Goal: Task Accomplishment & Management: Complete application form

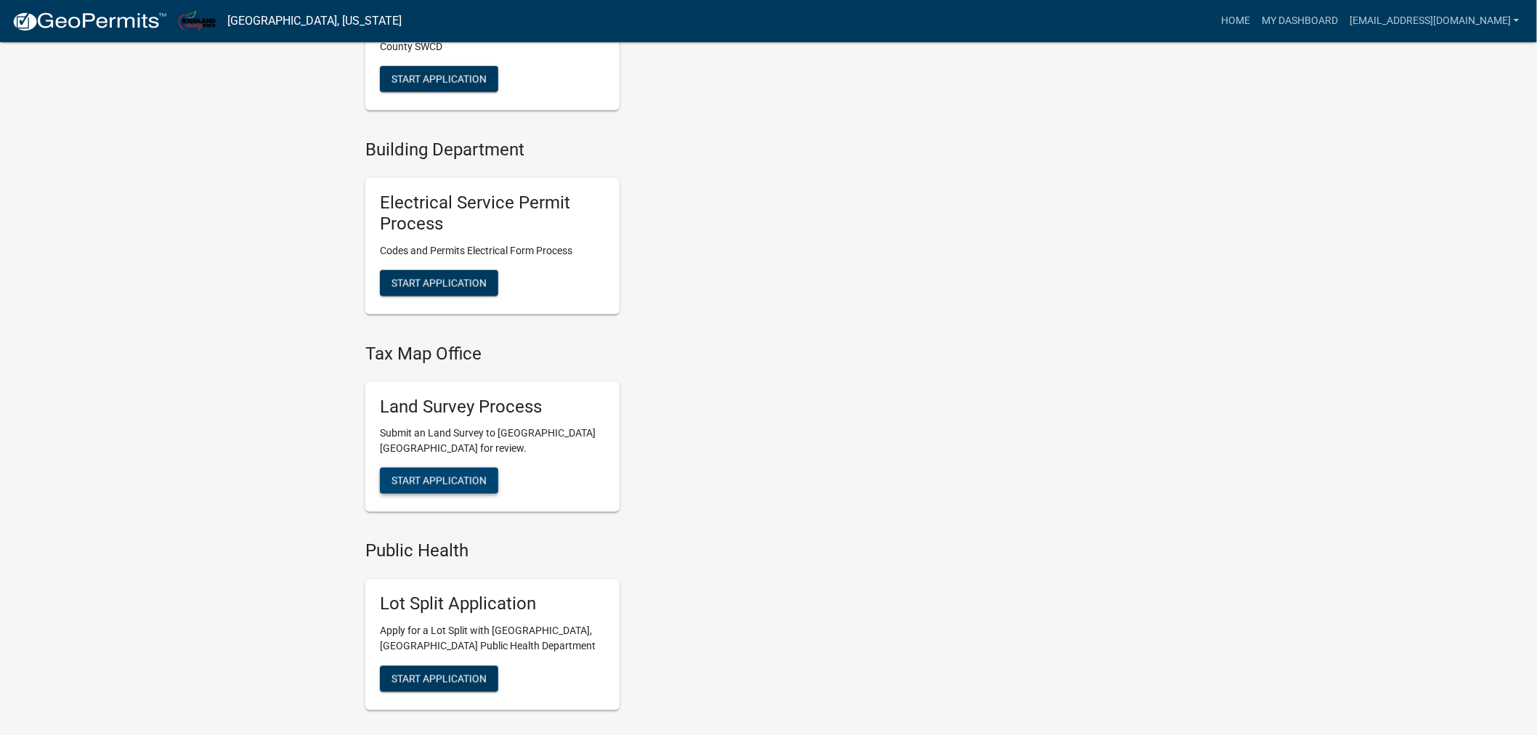
scroll to position [857, 0]
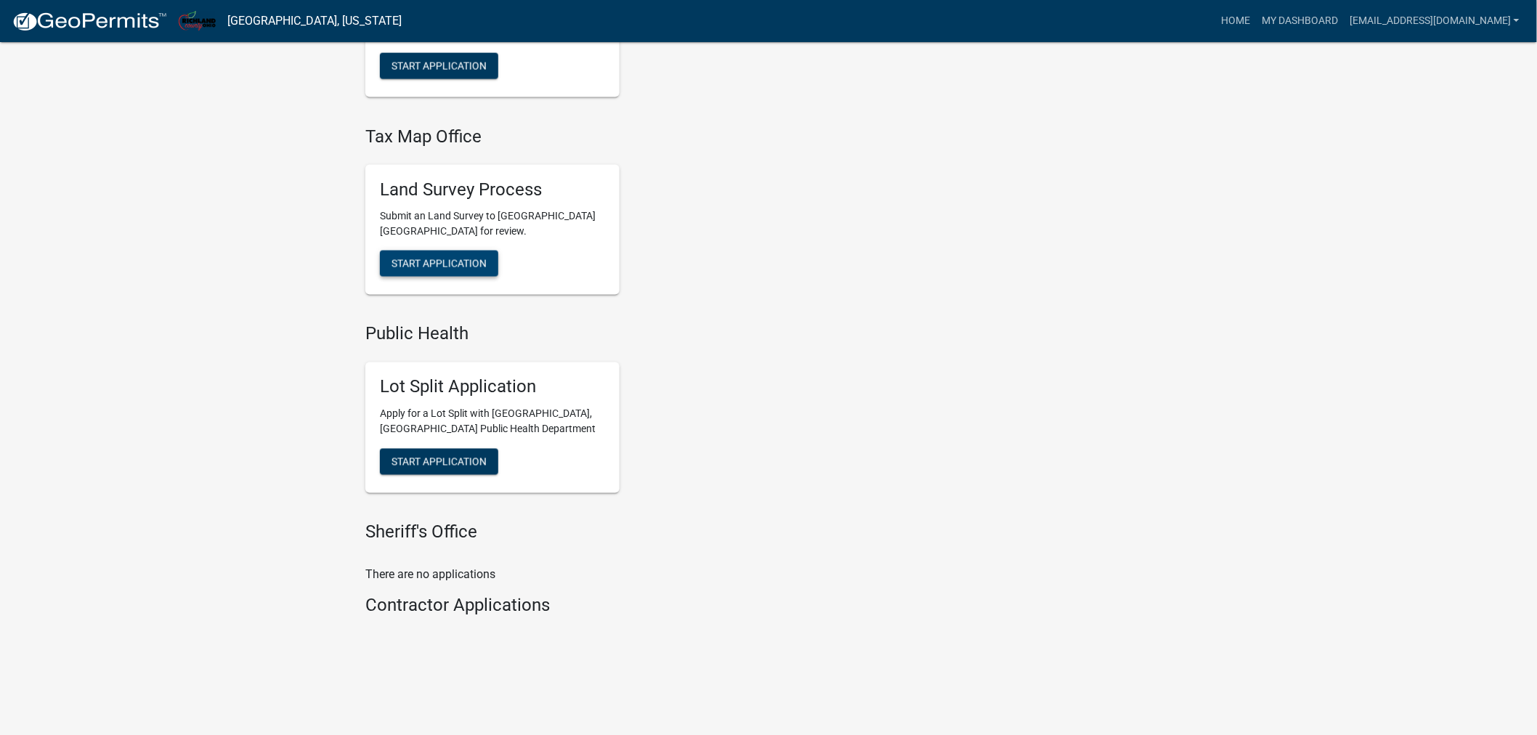
click at [423, 255] on button "Start Application" at bounding box center [439, 264] width 118 height 26
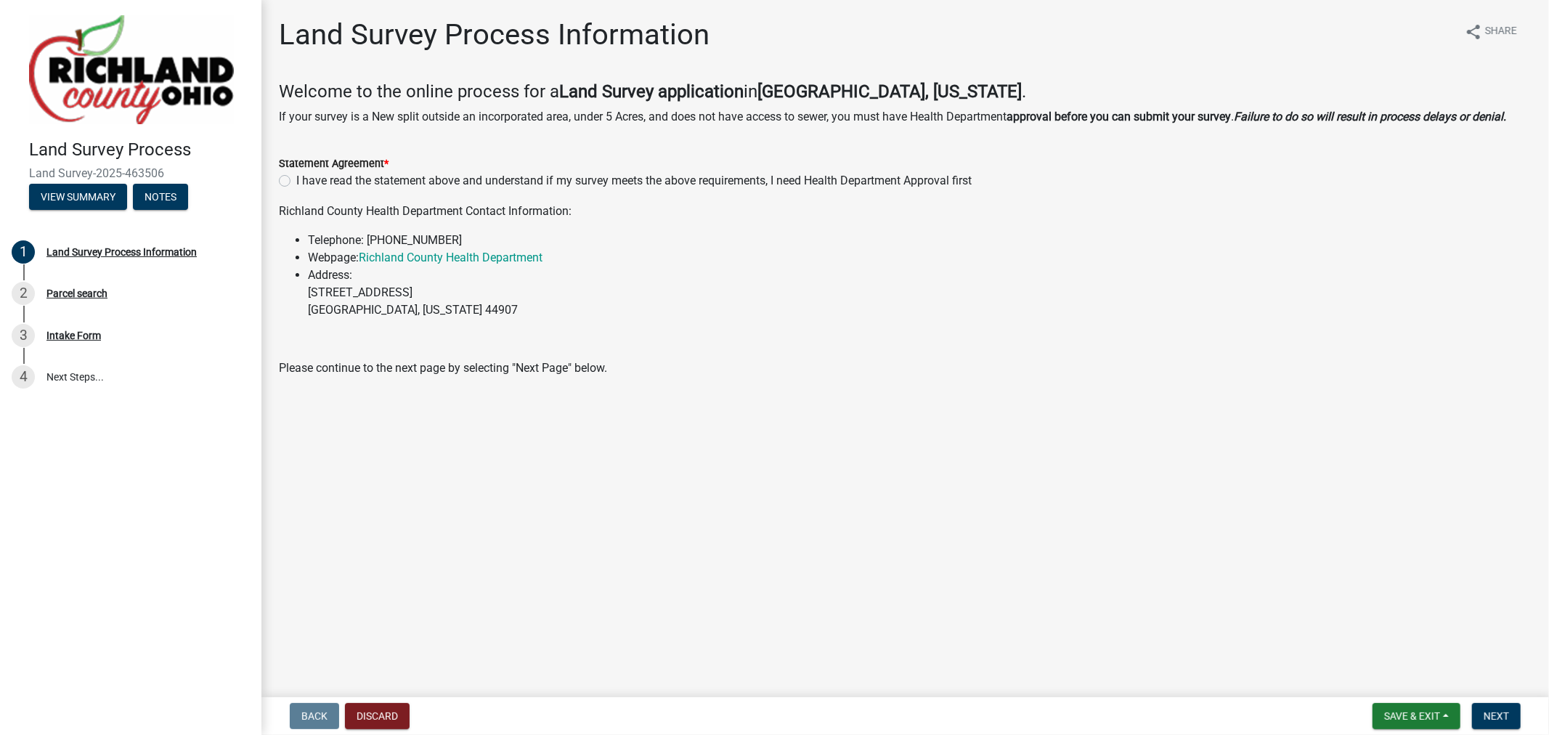
click at [291, 182] on div "I have read the statement above and understand if my survey meets the above req…" at bounding box center [905, 180] width 1253 height 17
click at [296, 182] on label "I have read the statement above and understand if my survey meets the above req…" at bounding box center [634, 180] width 676 height 17
click at [296, 182] on input "I have read the statement above and understand if my survey meets the above req…" at bounding box center [300, 176] width 9 height 9
radio input "true"
click at [846, 365] on p "Please continue to the next page by selecting "Next Page" below." at bounding box center [905, 368] width 1253 height 17
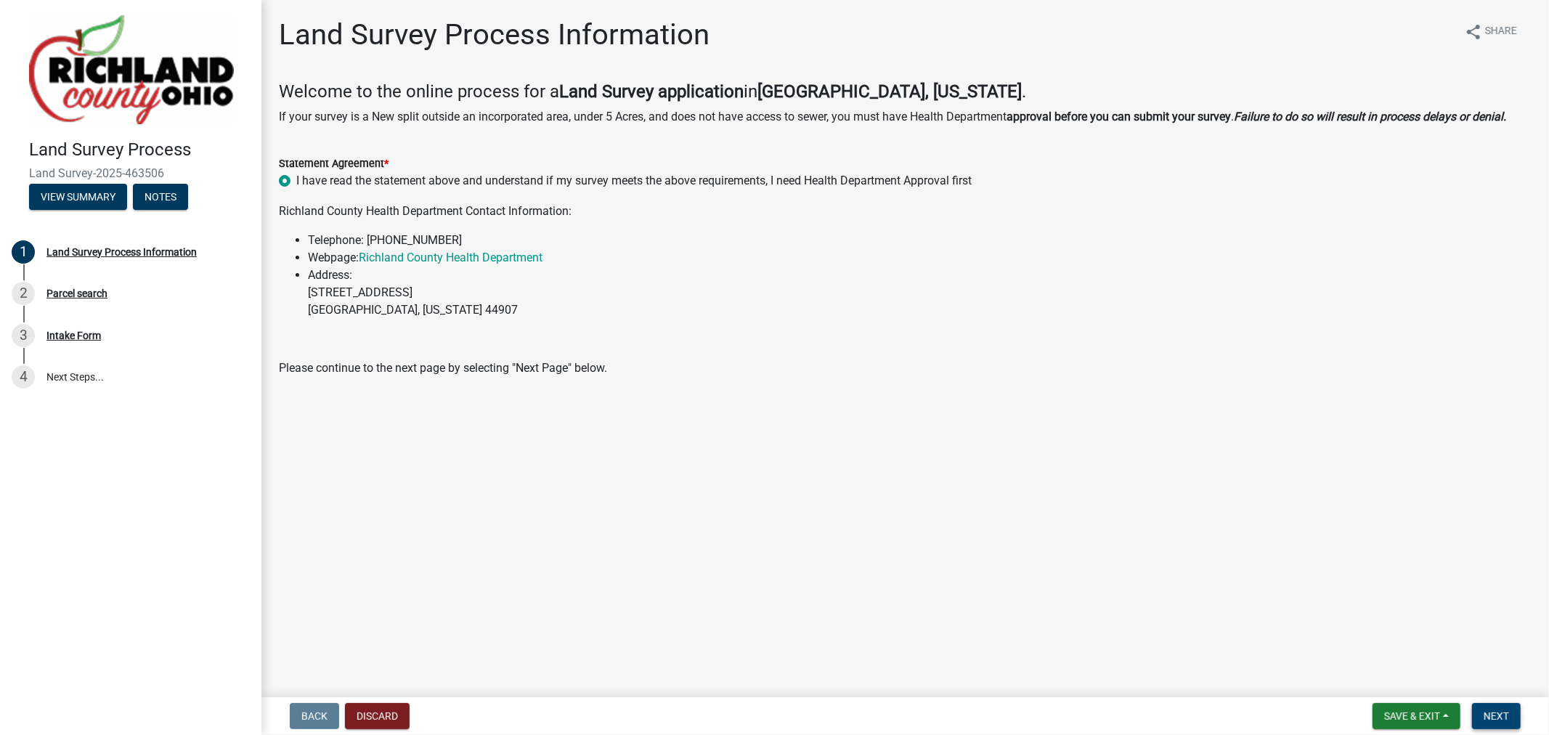
click at [1501, 722] on button "Next" at bounding box center [1496, 716] width 49 height 26
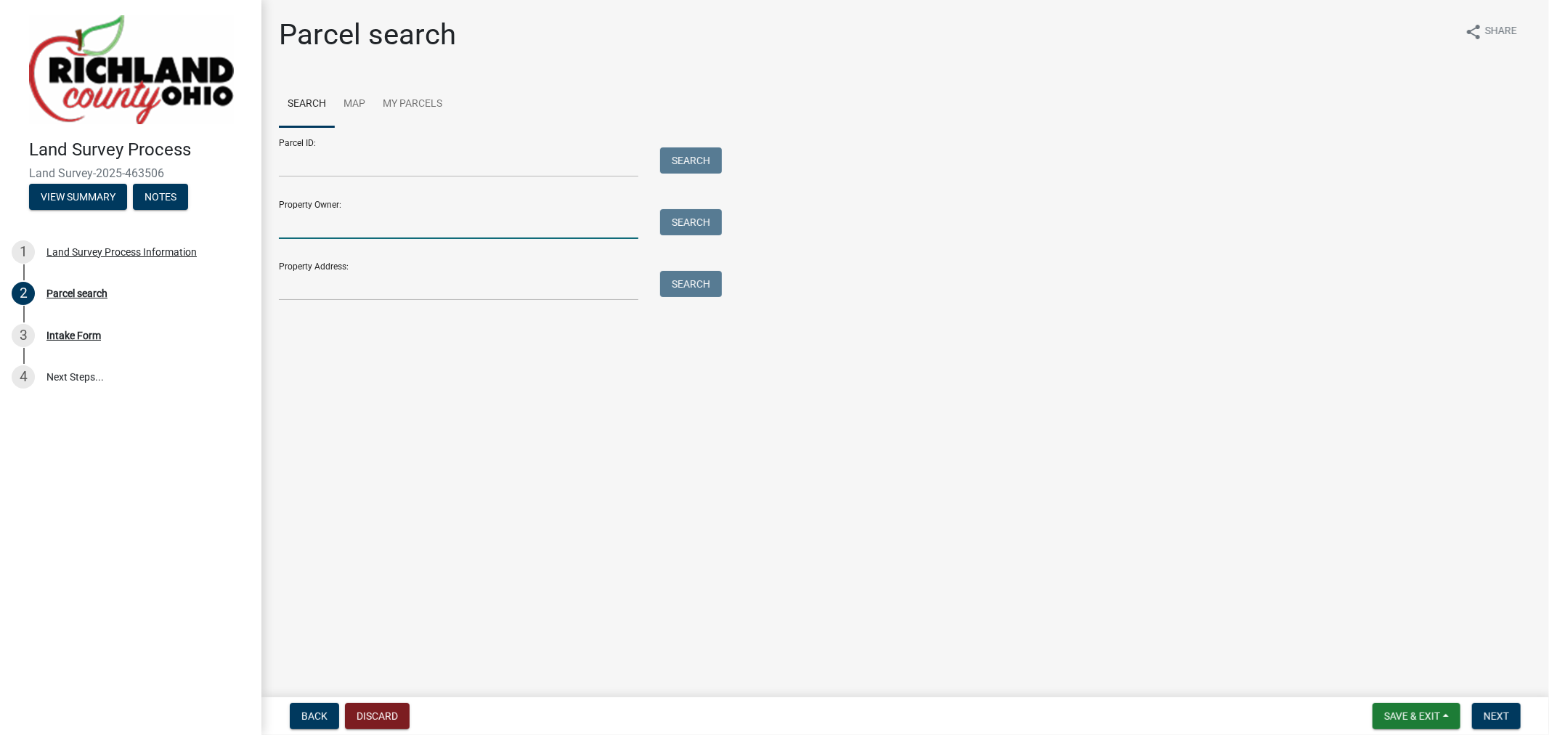
click at [389, 231] on input "Property Owner:" at bounding box center [459, 224] width 360 height 30
click at [327, 230] on input "Property Owner:" at bounding box center [459, 224] width 360 height 30
type input "3188"
click at [339, 243] on form "Parcel ID: Search Property Owner: 3188 Search Property Address: Search" at bounding box center [497, 214] width 436 height 174
click at [364, 225] on input "3188" at bounding box center [459, 224] width 360 height 30
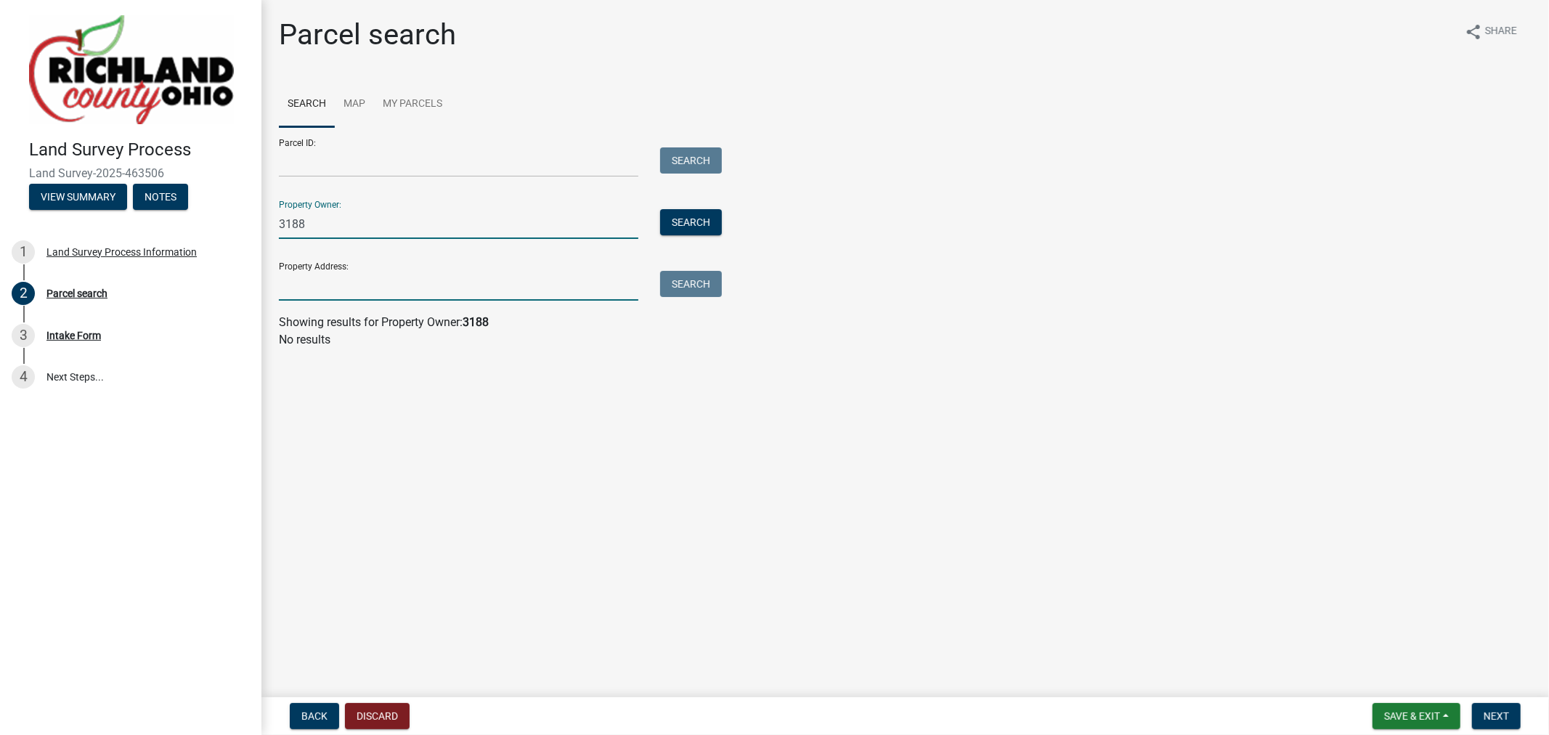
click at [389, 280] on input "Property Address:" at bounding box center [459, 286] width 360 height 30
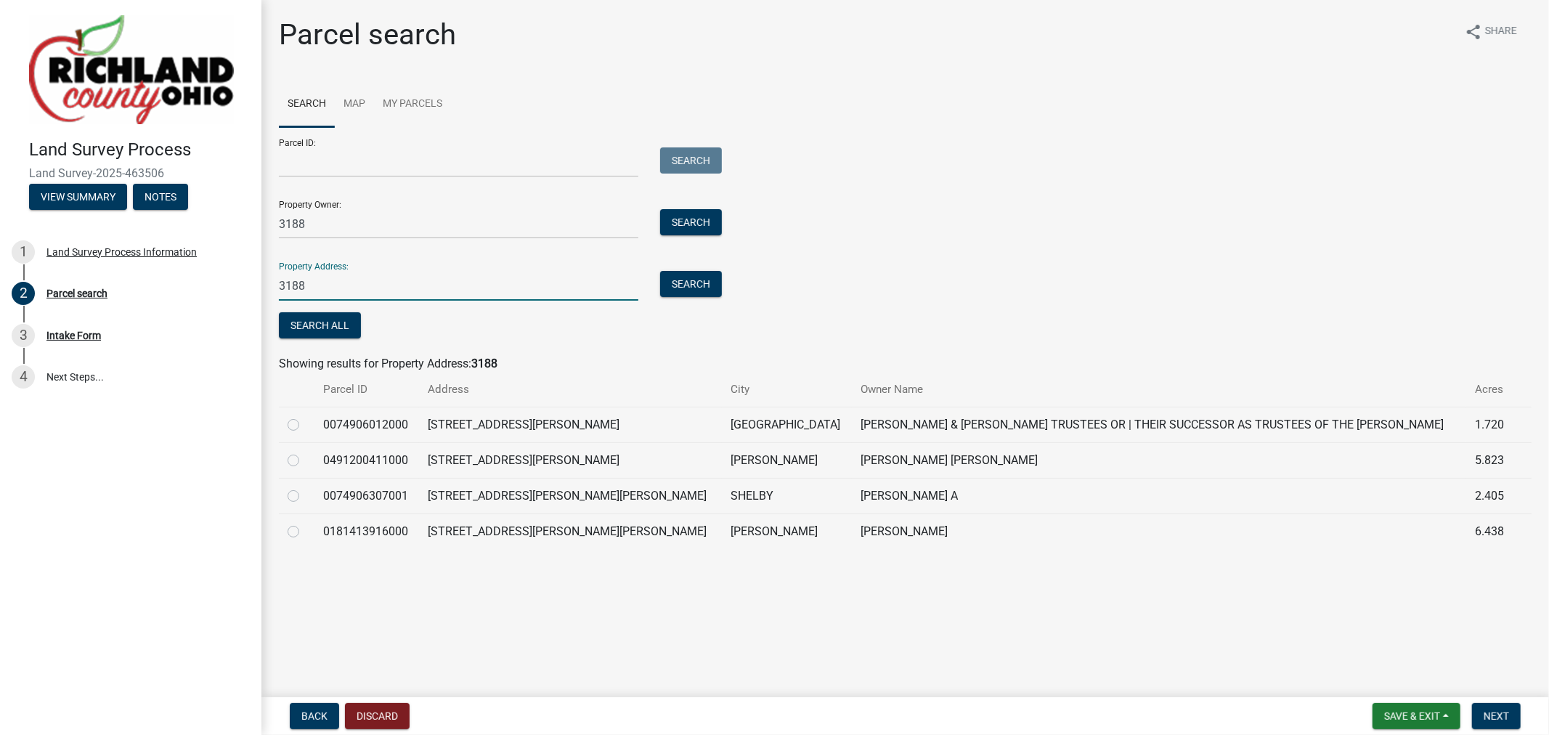
type input "3188"
click at [304, 532] on div at bounding box center [297, 531] width 18 height 17
click at [305, 523] on label at bounding box center [305, 523] width 0 height 0
click at [305, 532] on input "radio" at bounding box center [309, 527] width 9 height 9
radio input "true"
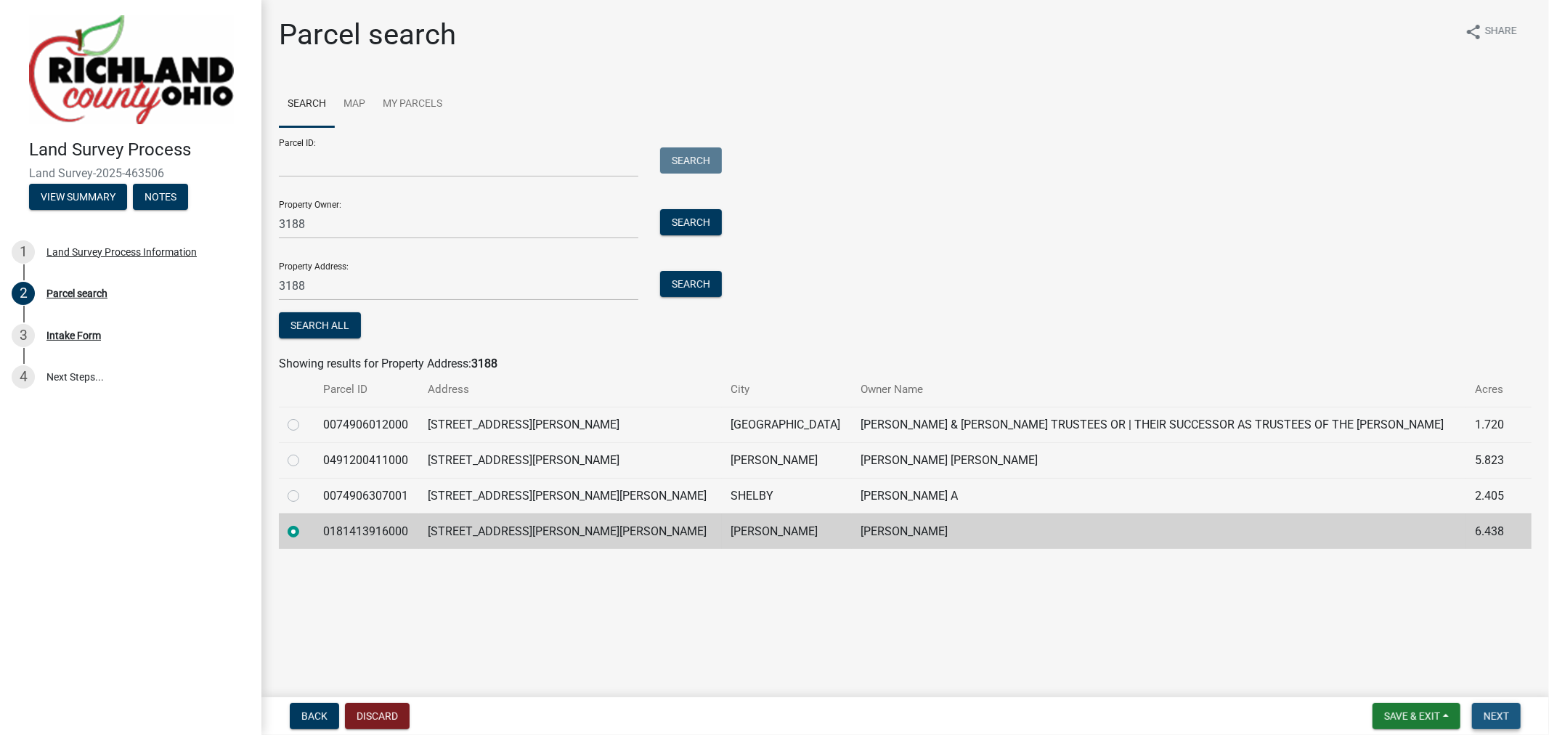
click at [1494, 715] on span "Next" at bounding box center [1496, 716] width 25 height 12
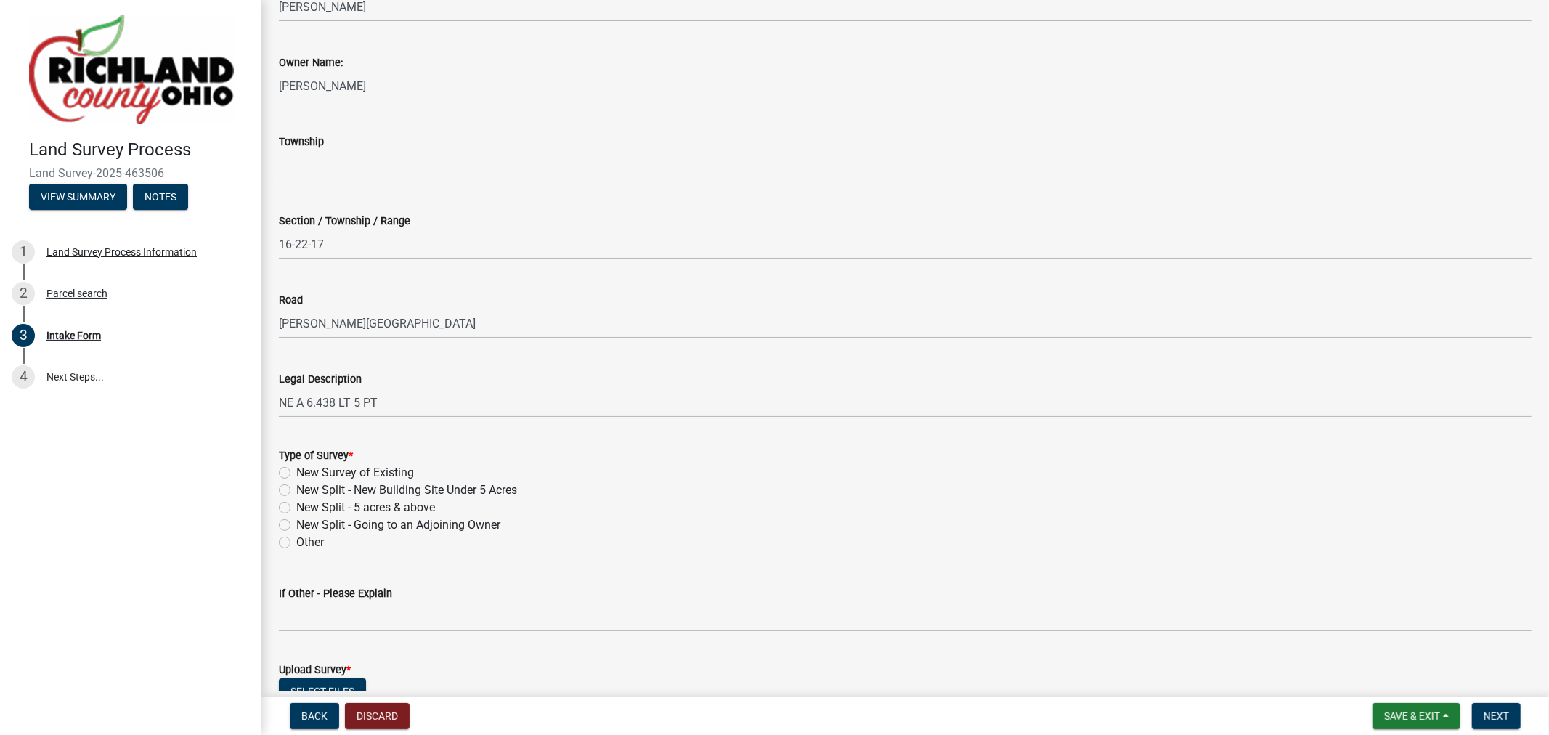
scroll to position [403, 0]
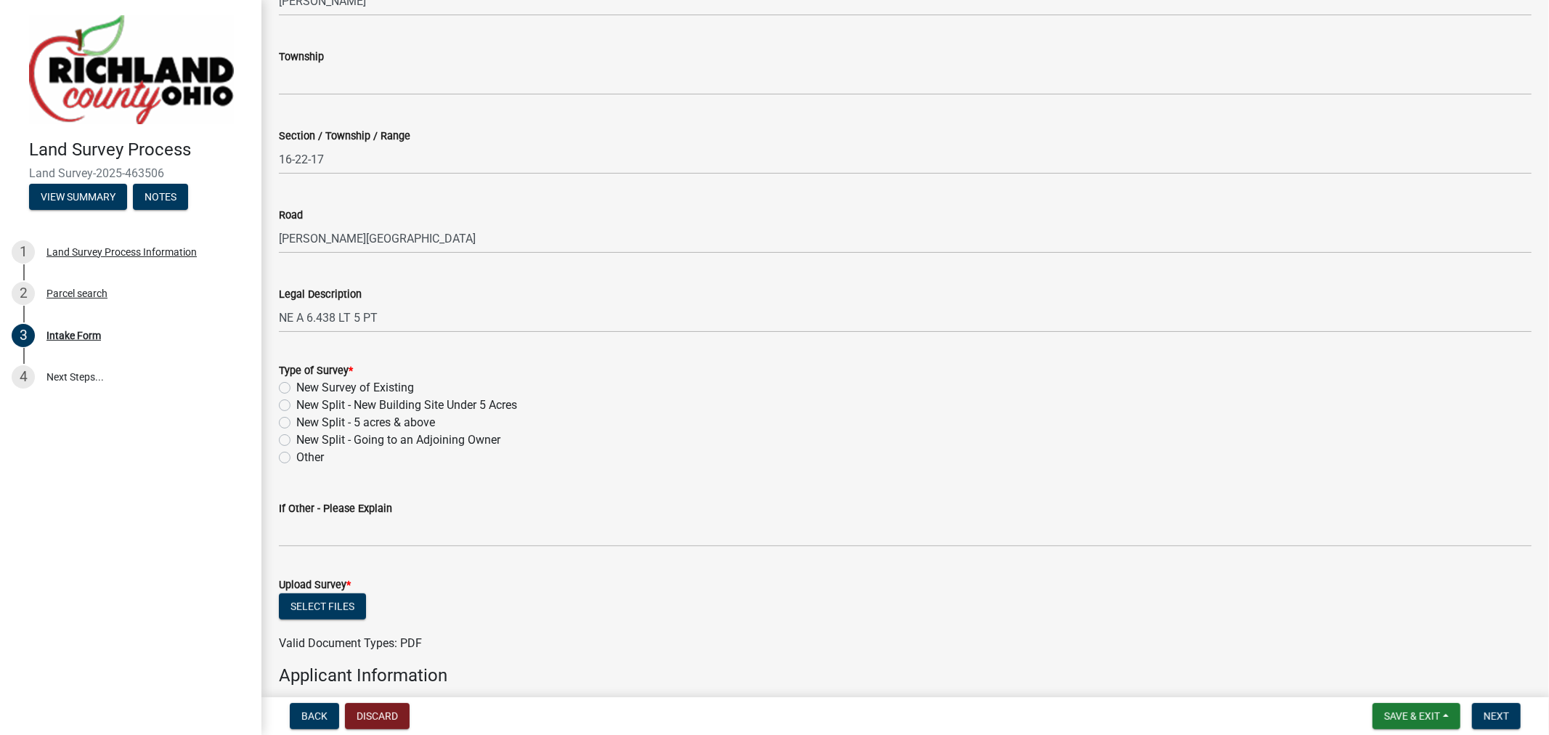
click at [296, 389] on label "New Survey of Existing" at bounding box center [355, 387] width 118 height 17
click at [296, 389] on input "New Survey of Existing" at bounding box center [300, 383] width 9 height 9
radio input "true"
click at [335, 596] on button "Select files" at bounding box center [322, 606] width 87 height 26
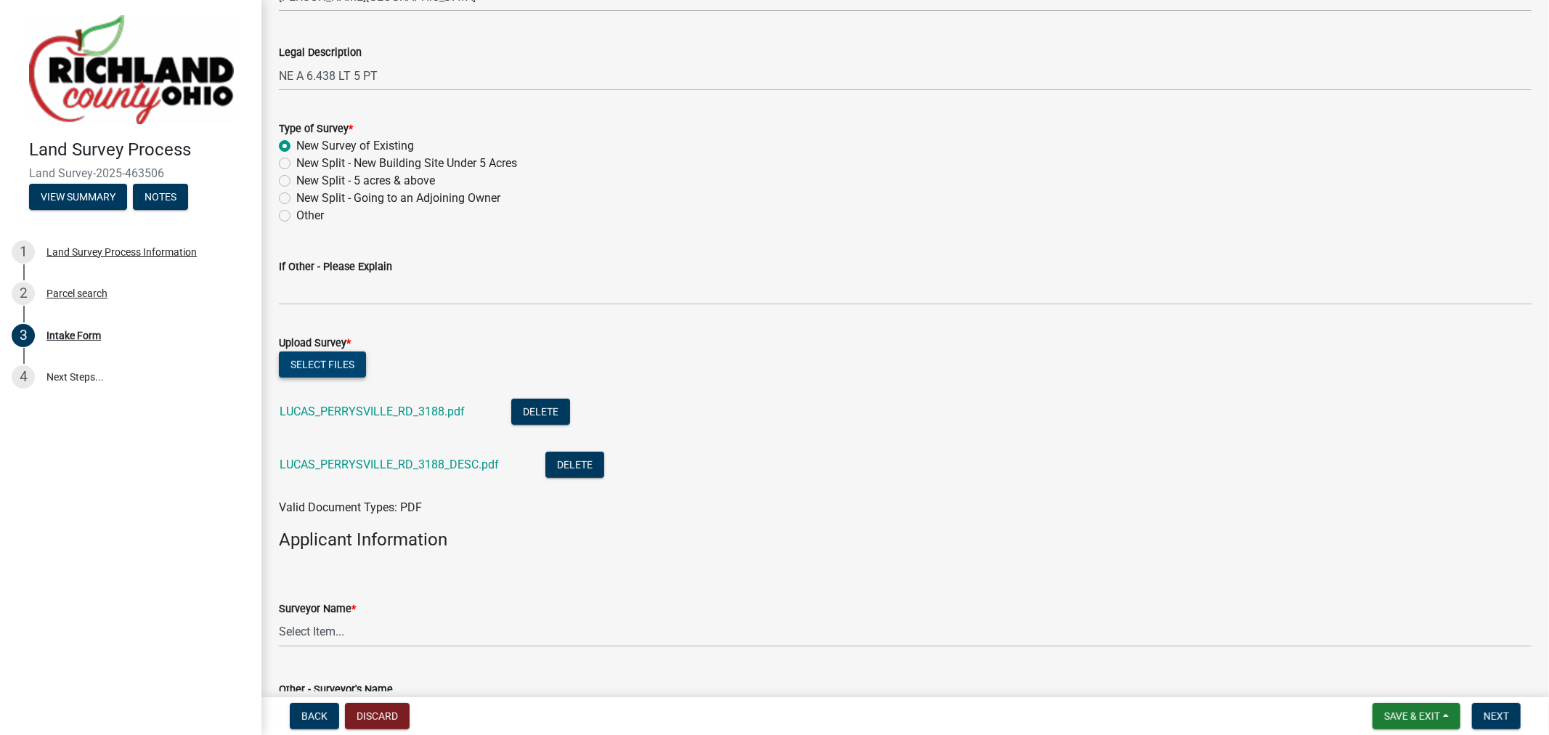
scroll to position [888, 0]
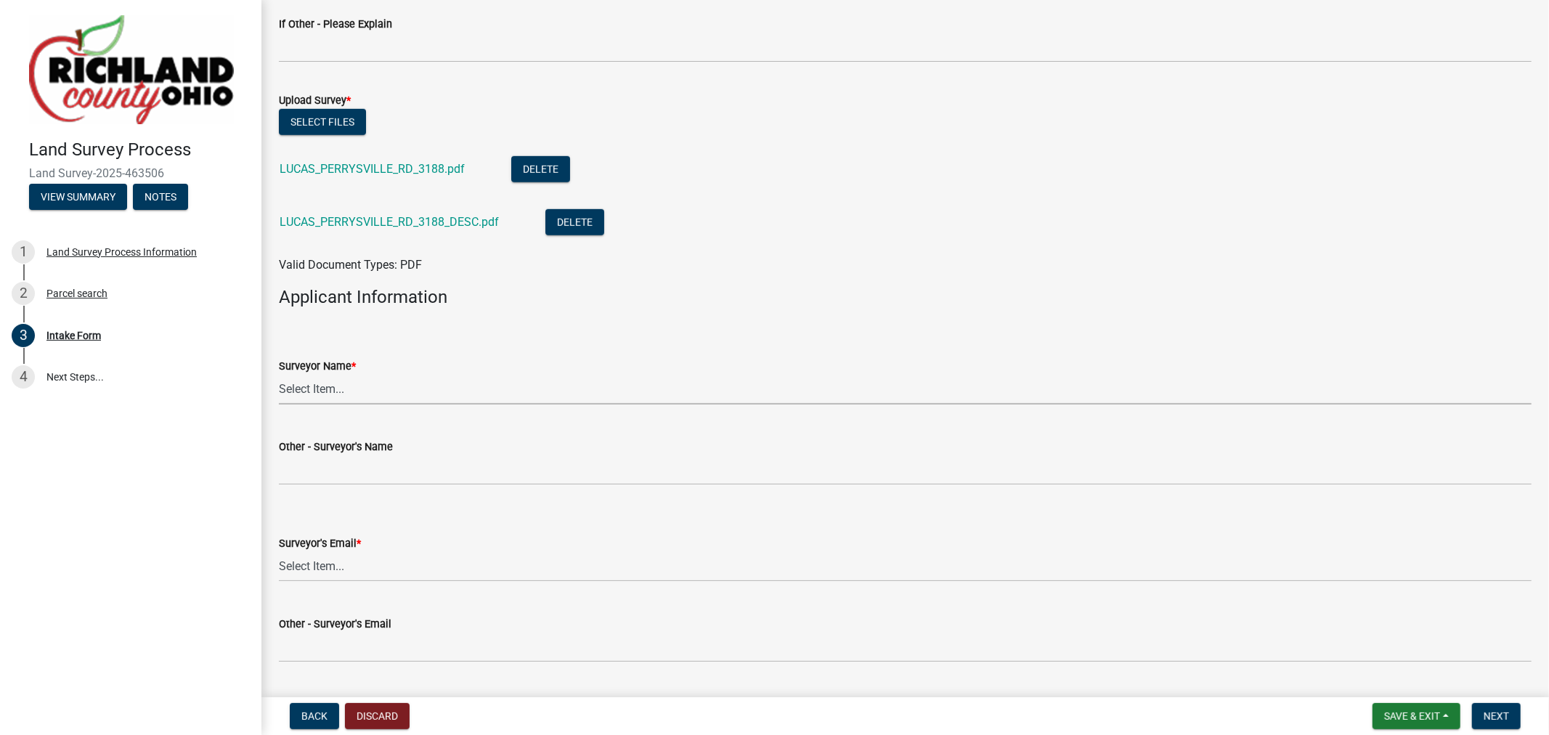
click at [329, 386] on select "Select Item... Craig, Chad Hanning, Matt Laughery, Jason Lingenfelter, Jason Mi…" at bounding box center [905, 390] width 1253 height 30
click at [279, 375] on select "Select Item... Craig, Chad Hanning, Matt Laughery, Jason Lingenfelter, Jason Mi…" at bounding box center [905, 390] width 1253 height 30
select select "e3ca45da-66a7-4348-bdb2-aae22e64458a"
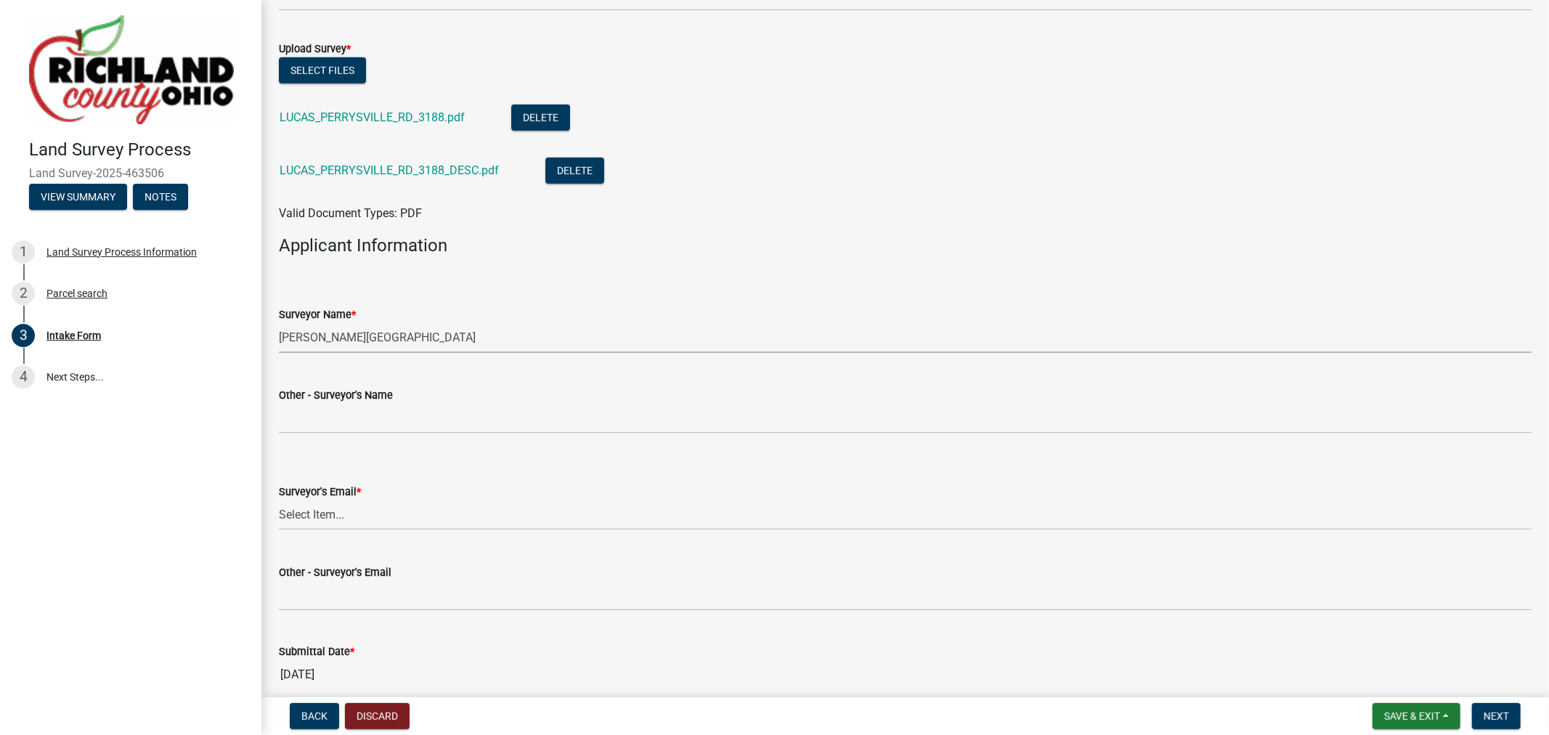
scroll to position [968, 0]
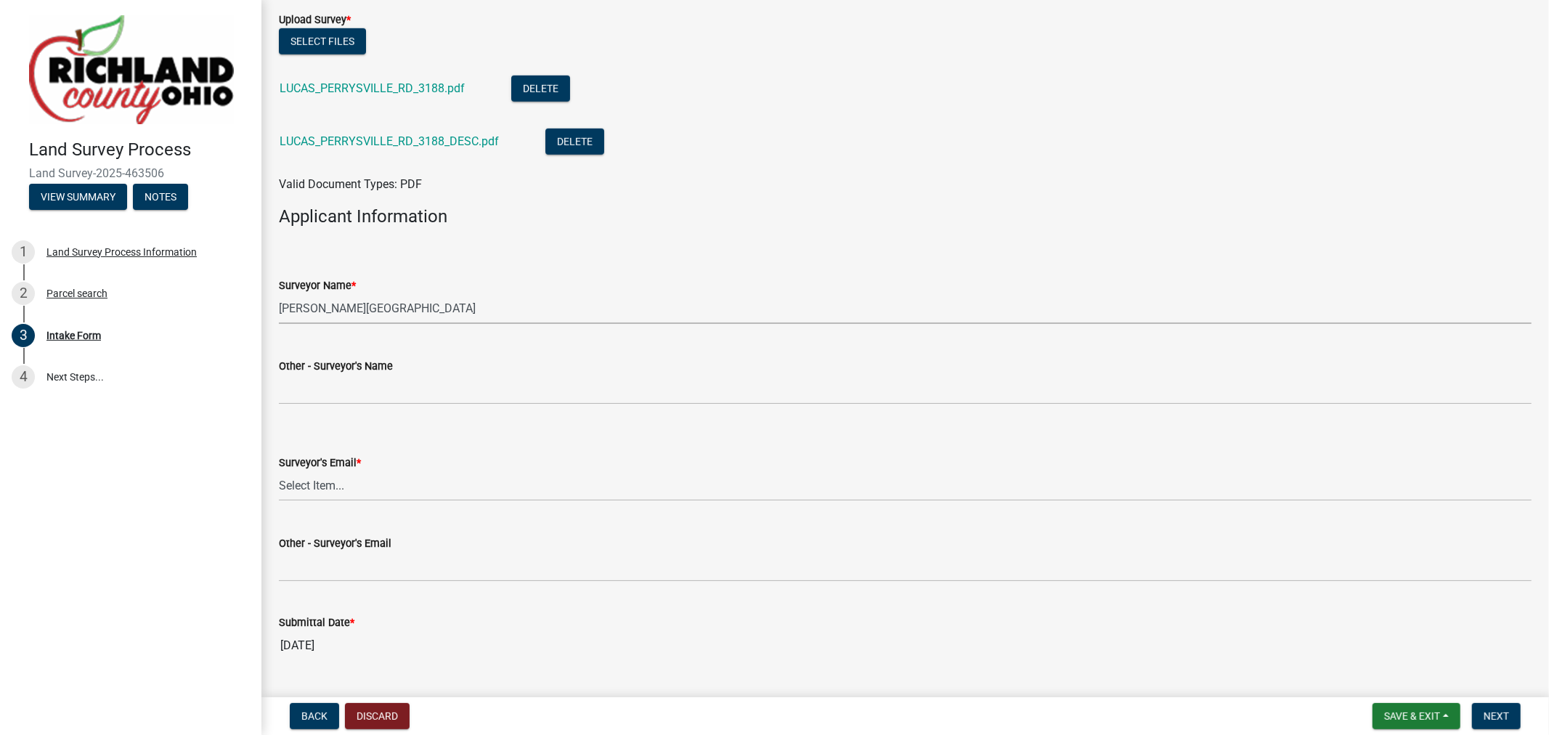
click at [341, 501] on wm-data-entity-input "Surveyor's Email * Select Item... seilerandcraig@seilerandcraig.com hanningsurv…" at bounding box center [905, 465] width 1253 height 98
click at [339, 490] on select "Select Item... seilerandcraig@seilerandcraig.com hanningsurveying@gmail.com lau…" at bounding box center [905, 486] width 1253 height 30
click at [279, 471] on select "Select Item... seilerandcraig@seilerandcraig.com hanningsurveying@gmail.com lau…" at bounding box center [905, 486] width 1253 height 30
select select "5c0a573e-17ec-4098-be21-054cfa68ffd7"
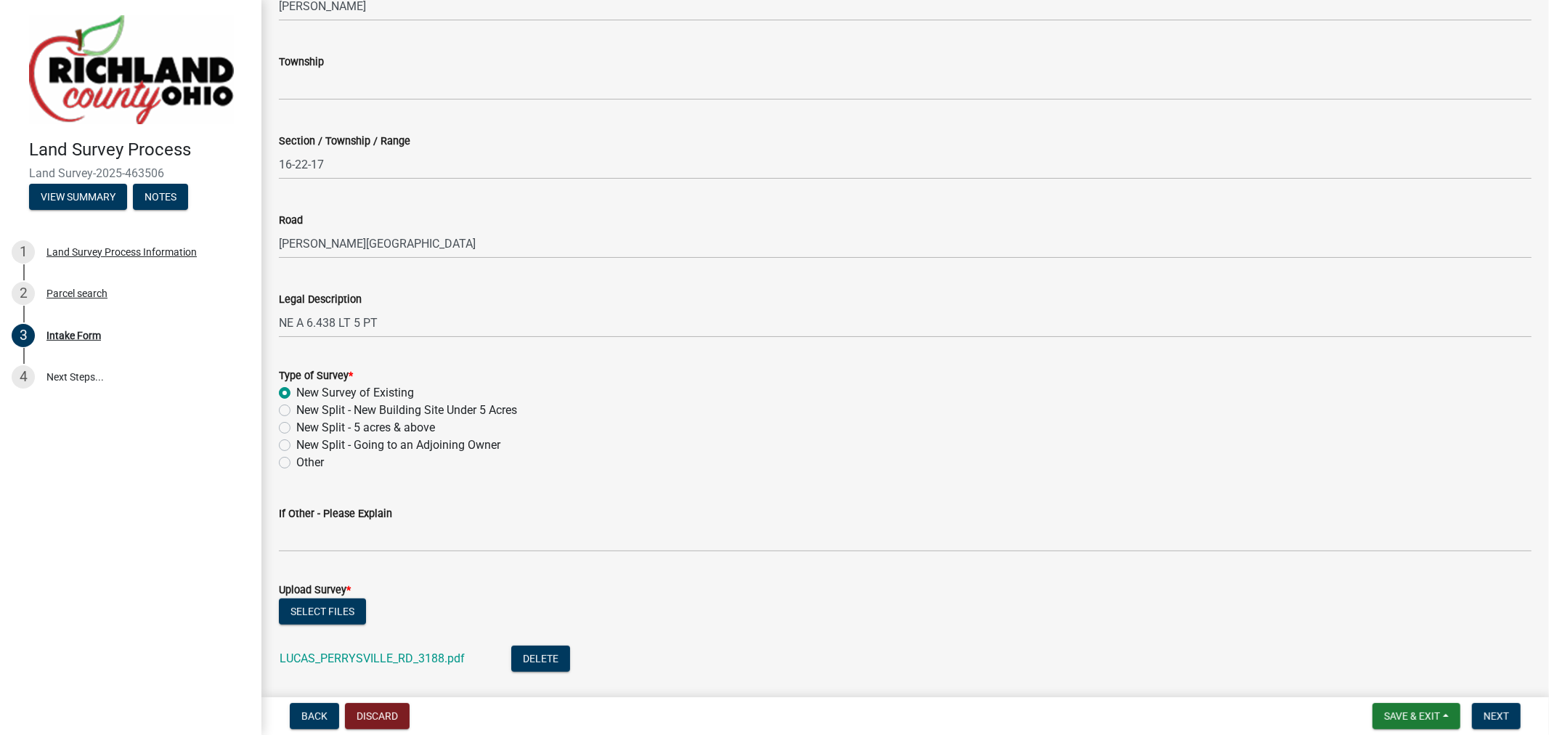
scroll to position [323, 0]
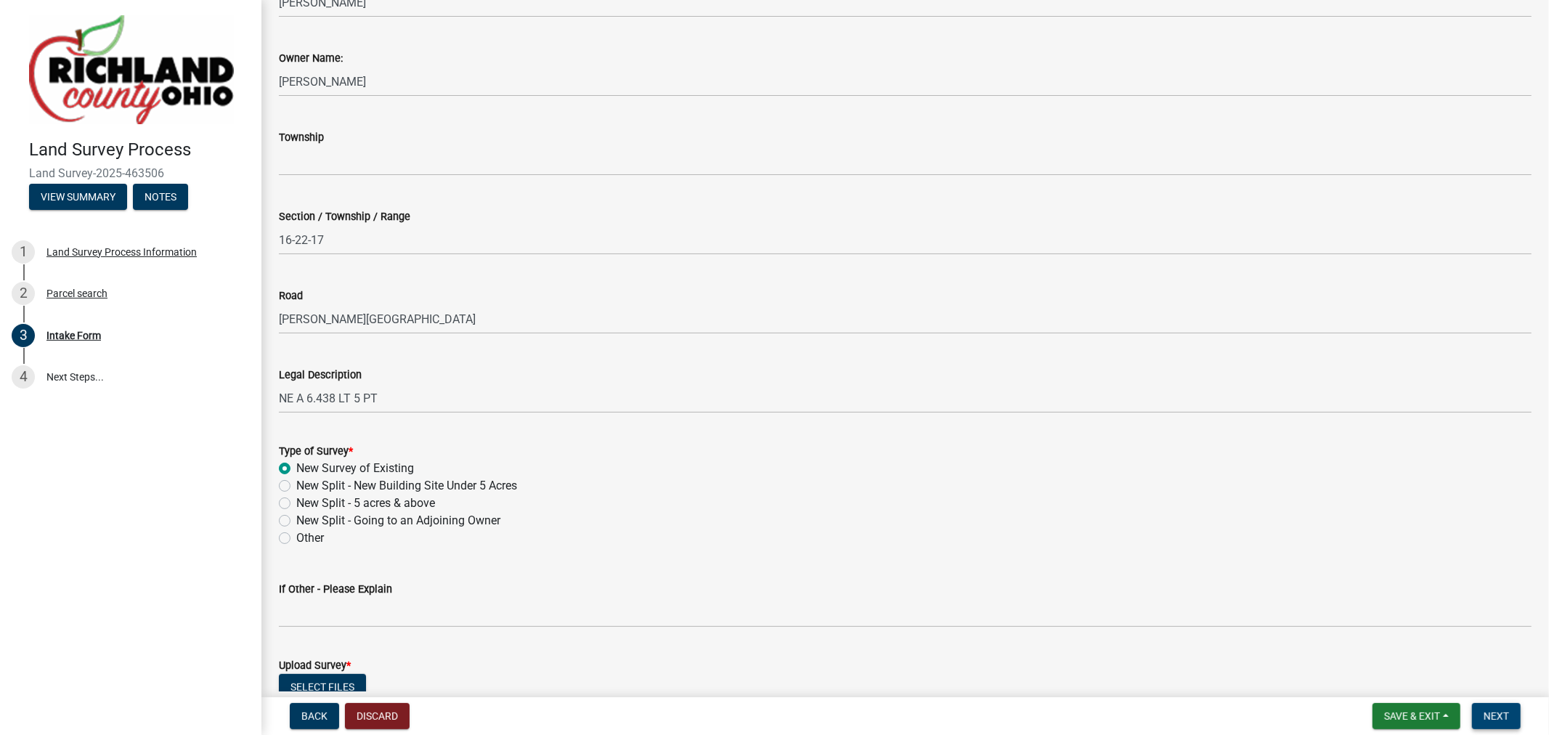
click at [1507, 716] on span "Next" at bounding box center [1496, 716] width 25 height 12
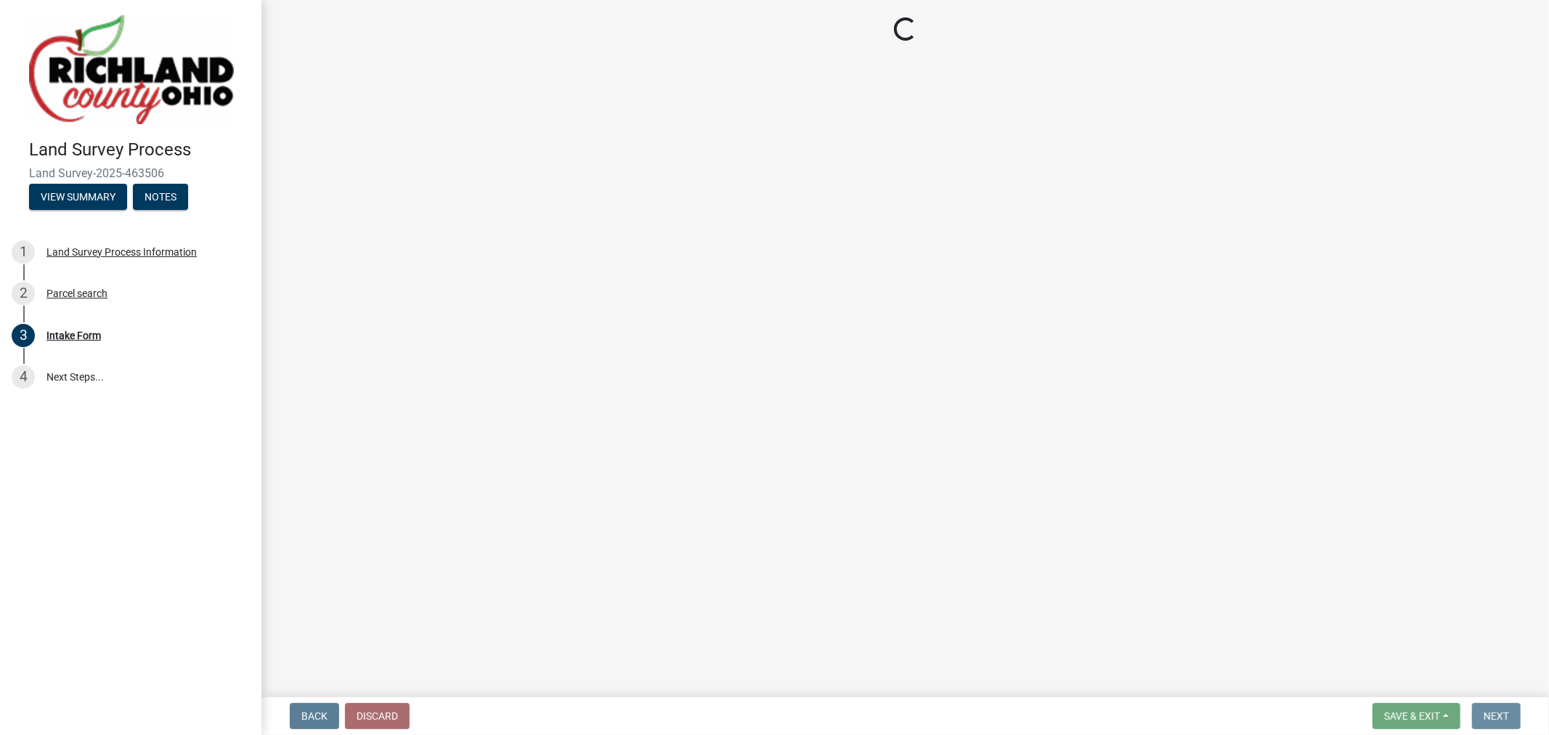
scroll to position [0, 0]
